Goal: Task Accomplishment & Management: Use online tool/utility

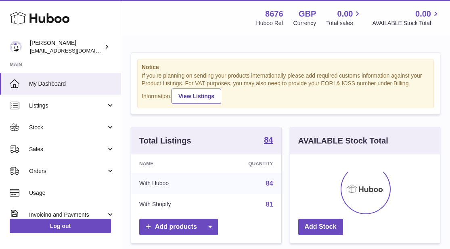
scroll to position [126, 150]
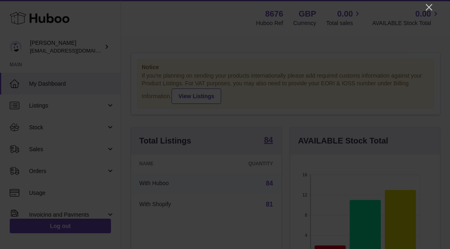
click at [429, 10] on icon "Close" at bounding box center [429, 7] width 10 height 10
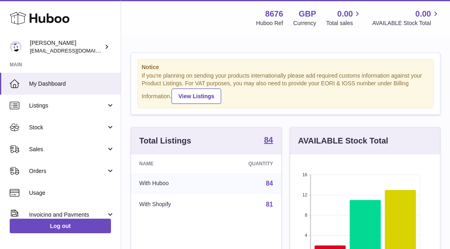
click at [27, 151] on link "Sales" at bounding box center [60, 149] width 121 height 22
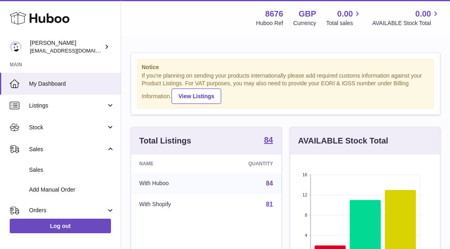
click at [36, 172] on link "Sales" at bounding box center [60, 170] width 121 height 20
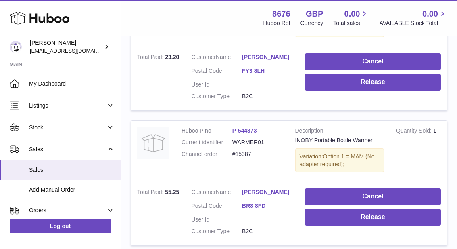
scroll to position [217, 0]
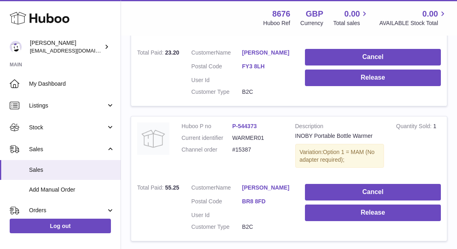
click at [375, 211] on button "Release" at bounding box center [373, 212] width 136 height 17
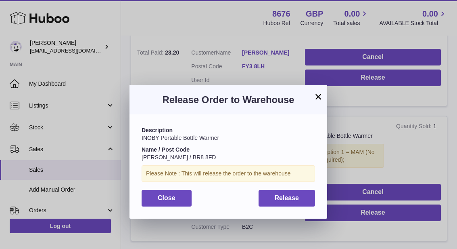
click at [302, 196] on button "Release" at bounding box center [287, 198] width 57 height 17
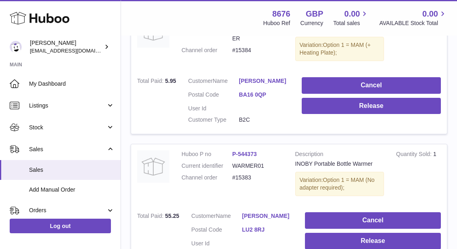
scroll to position [728, 0]
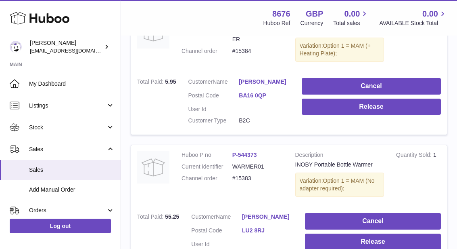
click at [378, 233] on button "Release" at bounding box center [373, 241] width 136 height 17
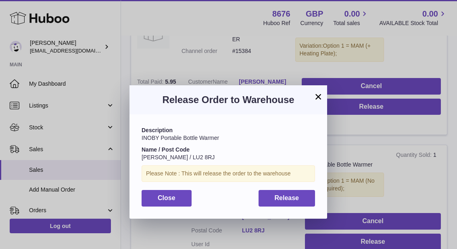
click at [301, 193] on button "Release" at bounding box center [287, 198] width 57 height 17
